Goal: Information Seeking & Learning: Find specific fact

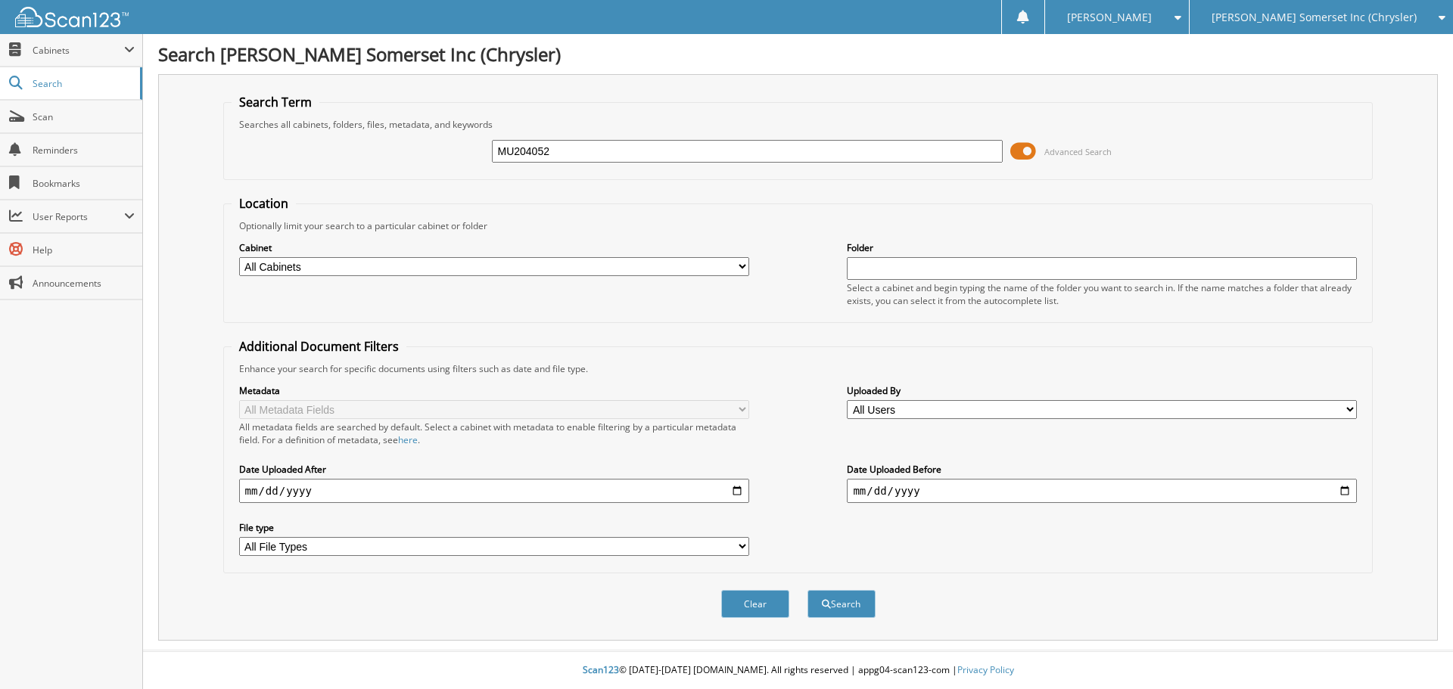
type input "MU204052"
click at [807, 590] on button "Search" at bounding box center [841, 604] width 68 height 28
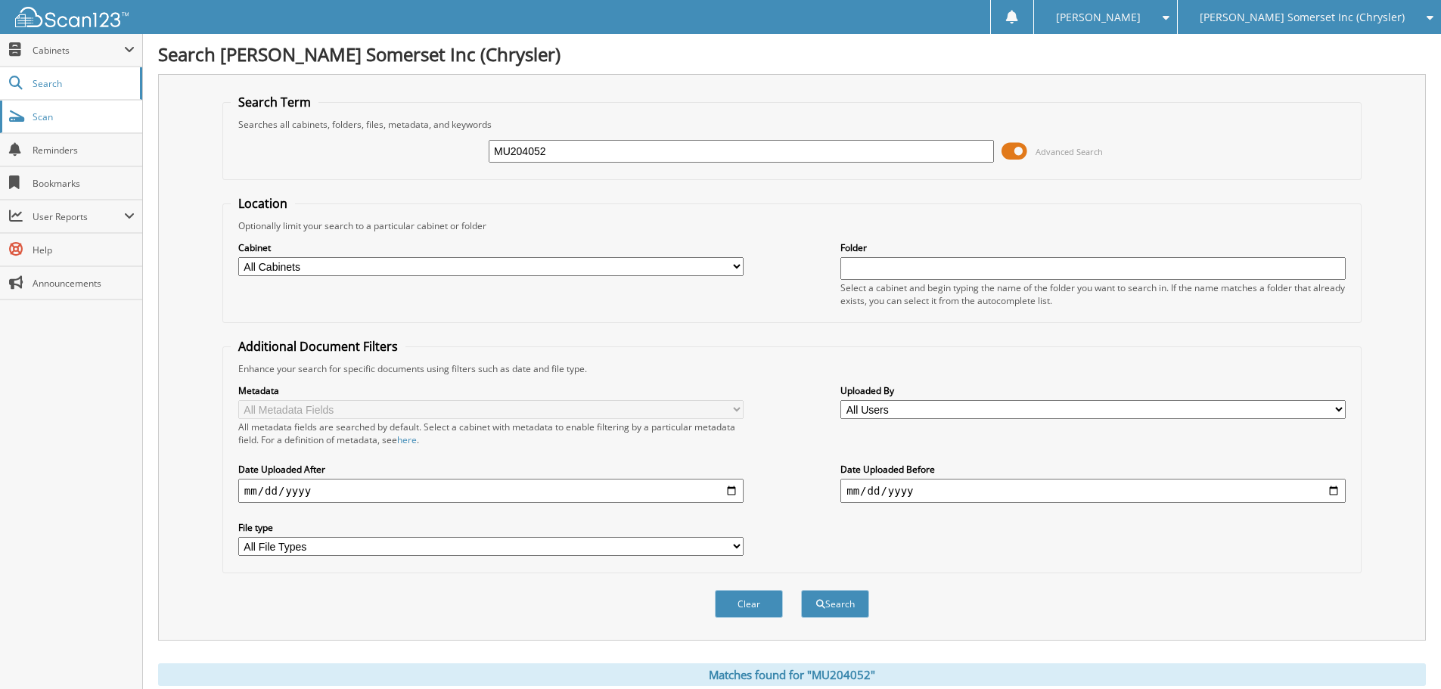
click at [64, 118] on span "Scan" at bounding box center [84, 116] width 102 height 13
